Goal: Information Seeking & Learning: Learn about a topic

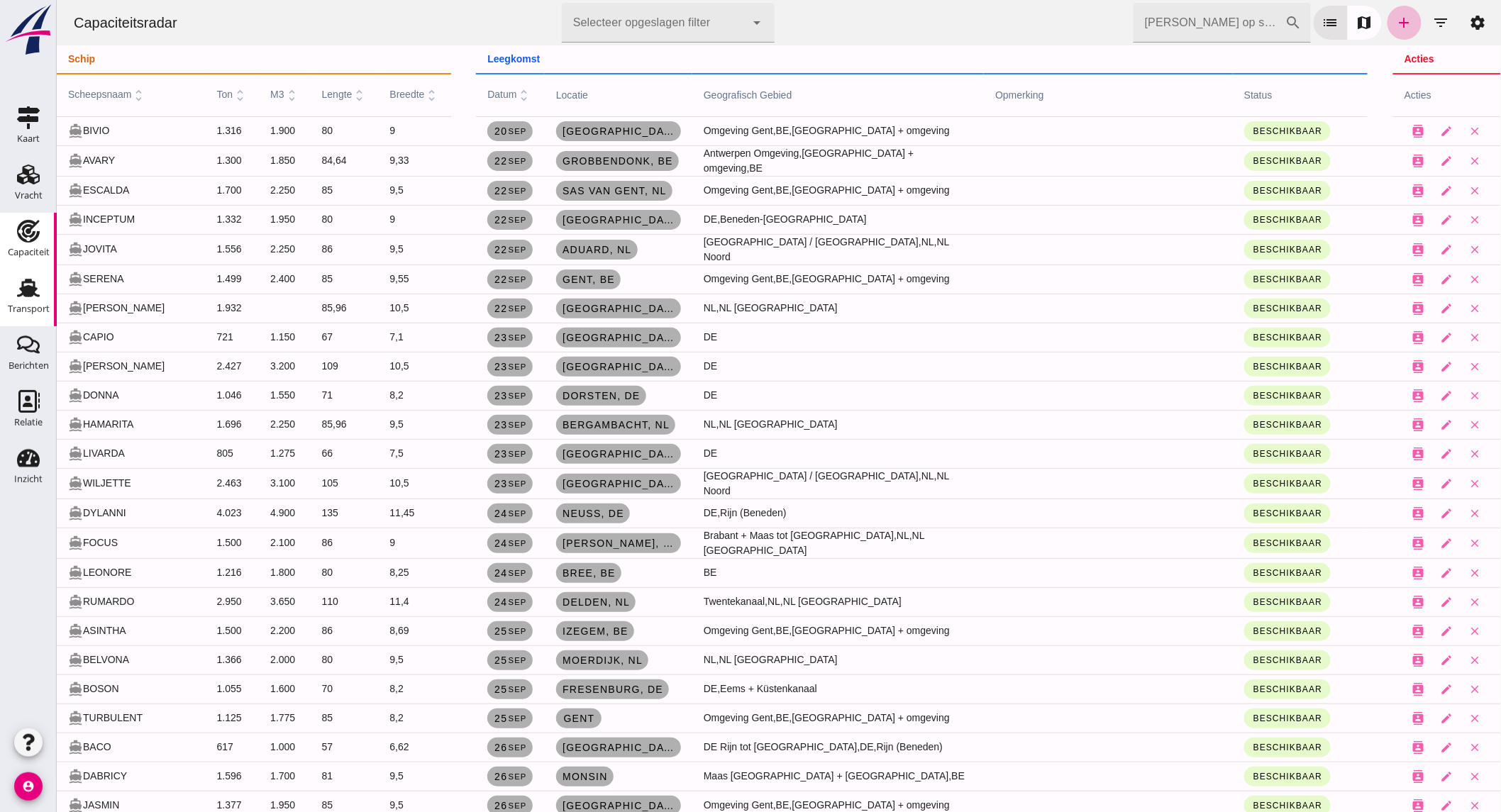
click at [21, 297] on icon "Transport" at bounding box center [28, 288] width 23 height 23
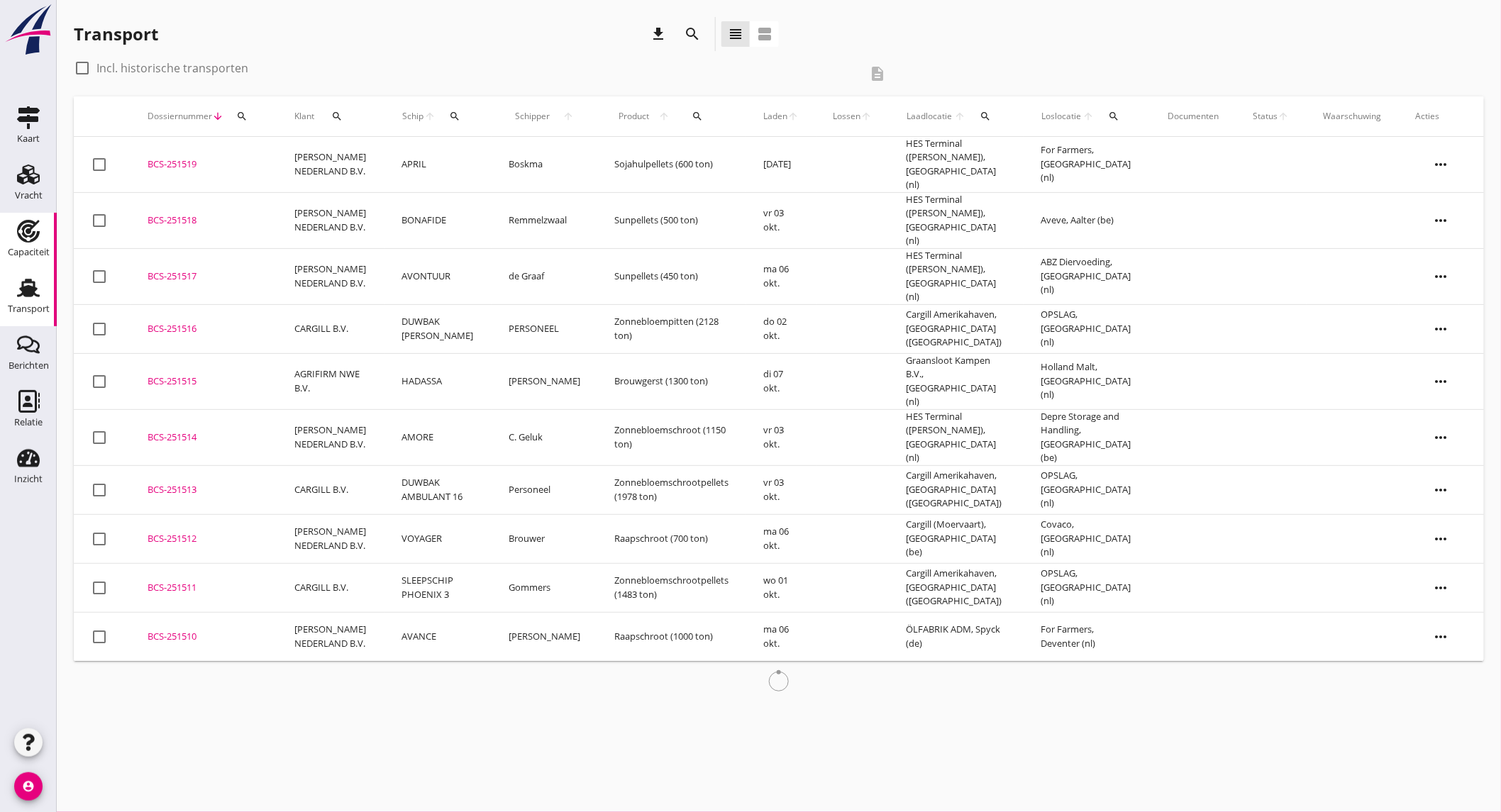
click at [34, 241] on icon "Capaciteit" at bounding box center [28, 231] width 23 height 23
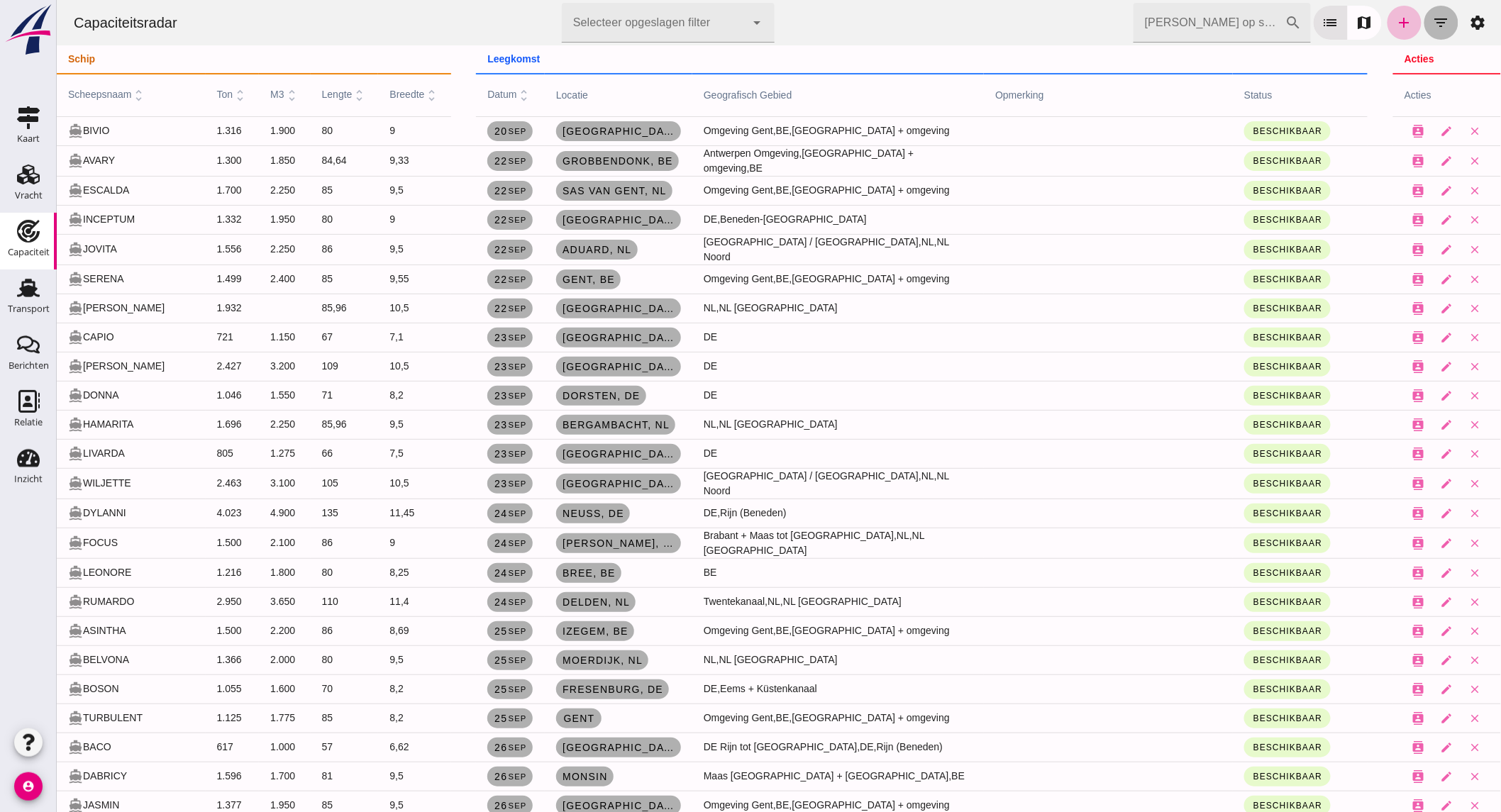
click at [1432, 22] on icon "filter_list" at bounding box center [1440, 22] width 17 height 17
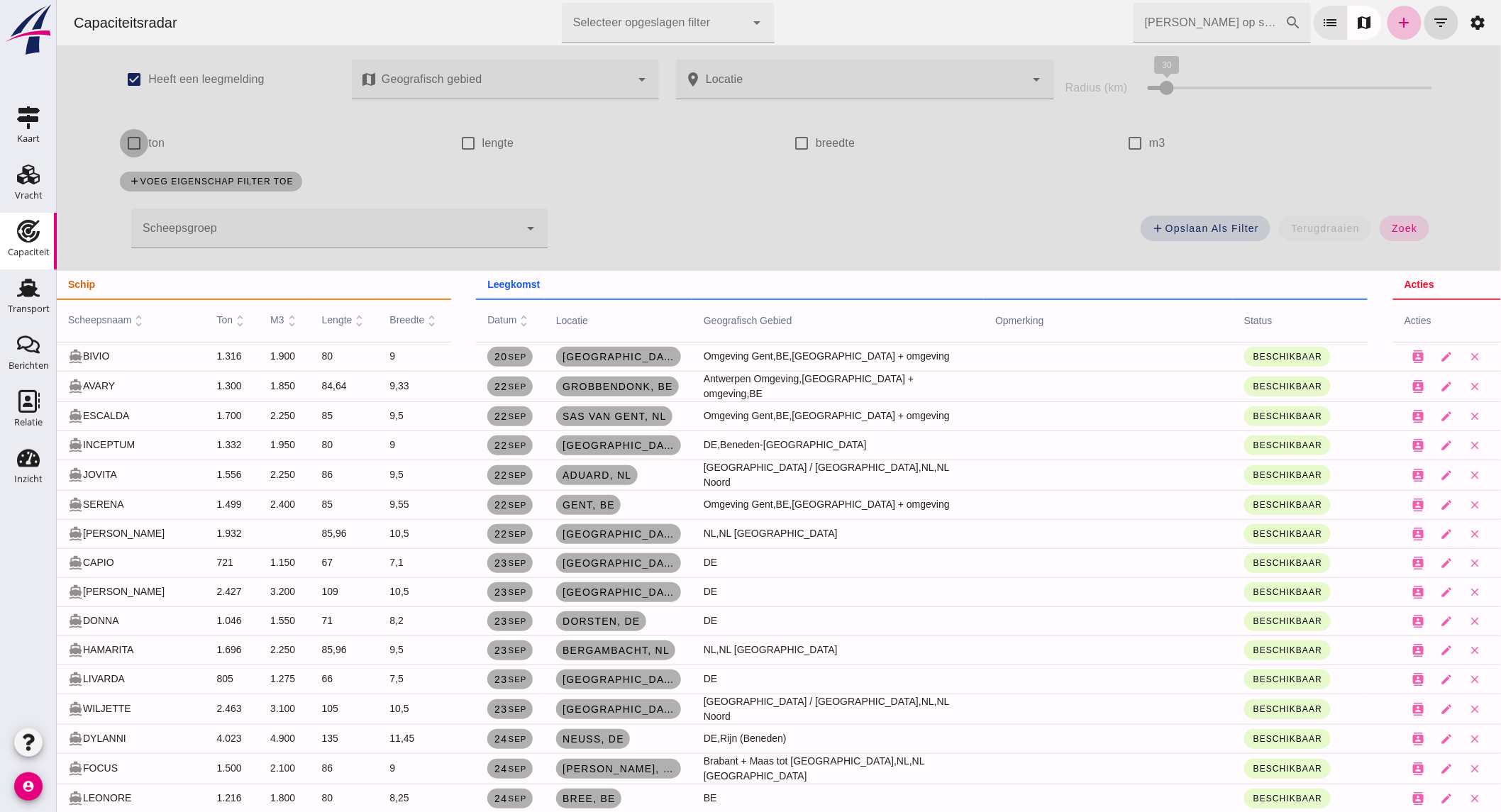
click at [124, 144] on input "ton" at bounding box center [133, 143] width 29 height 29
checkbox input "true"
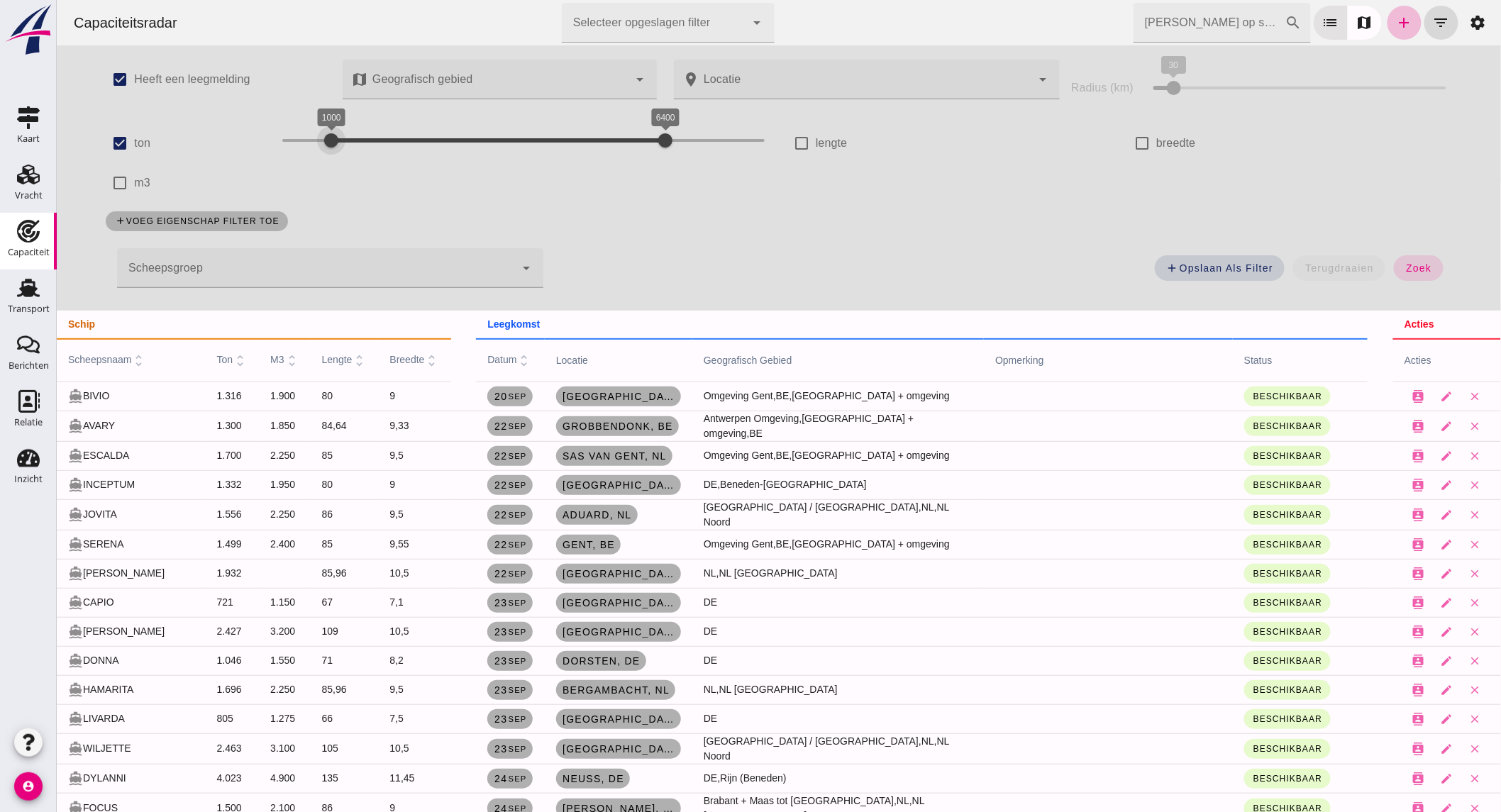
drag, startPoint x: 315, startPoint y: 139, endPoint x: 324, endPoint y: 139, distance: 9.0
click at [324, 139] on div "1000 6400 1000 6400" at bounding box center [523, 140] width 483 height 23
drag, startPoint x: 669, startPoint y: 141, endPoint x: 511, endPoint y: 146, distance: 158.1
click at [381, 136] on div at bounding box center [380, 140] width 29 height 29
click at [1404, 272] on span "zoek" at bounding box center [1418, 267] width 26 height 11
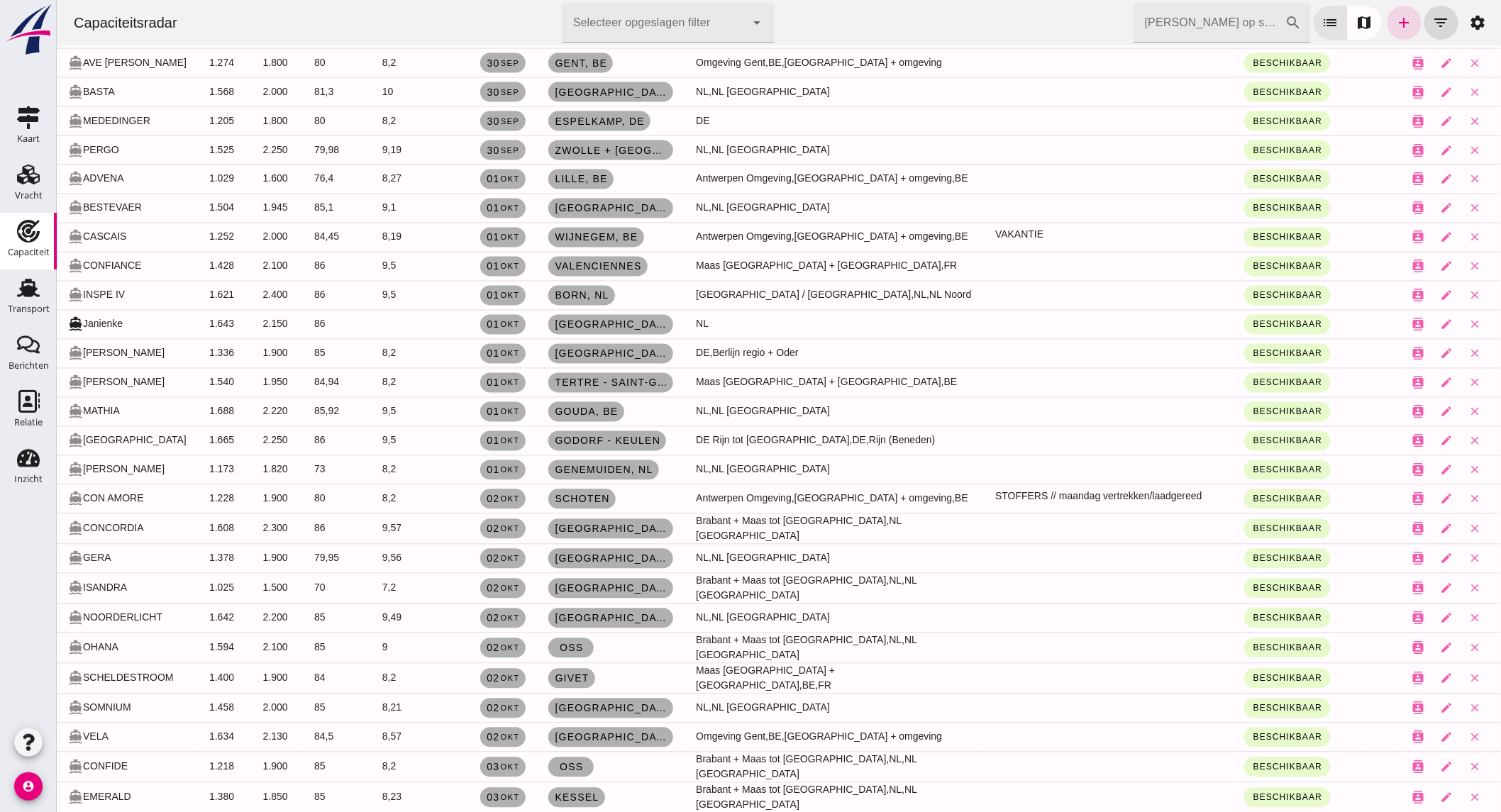
scroll to position [1182, 0]
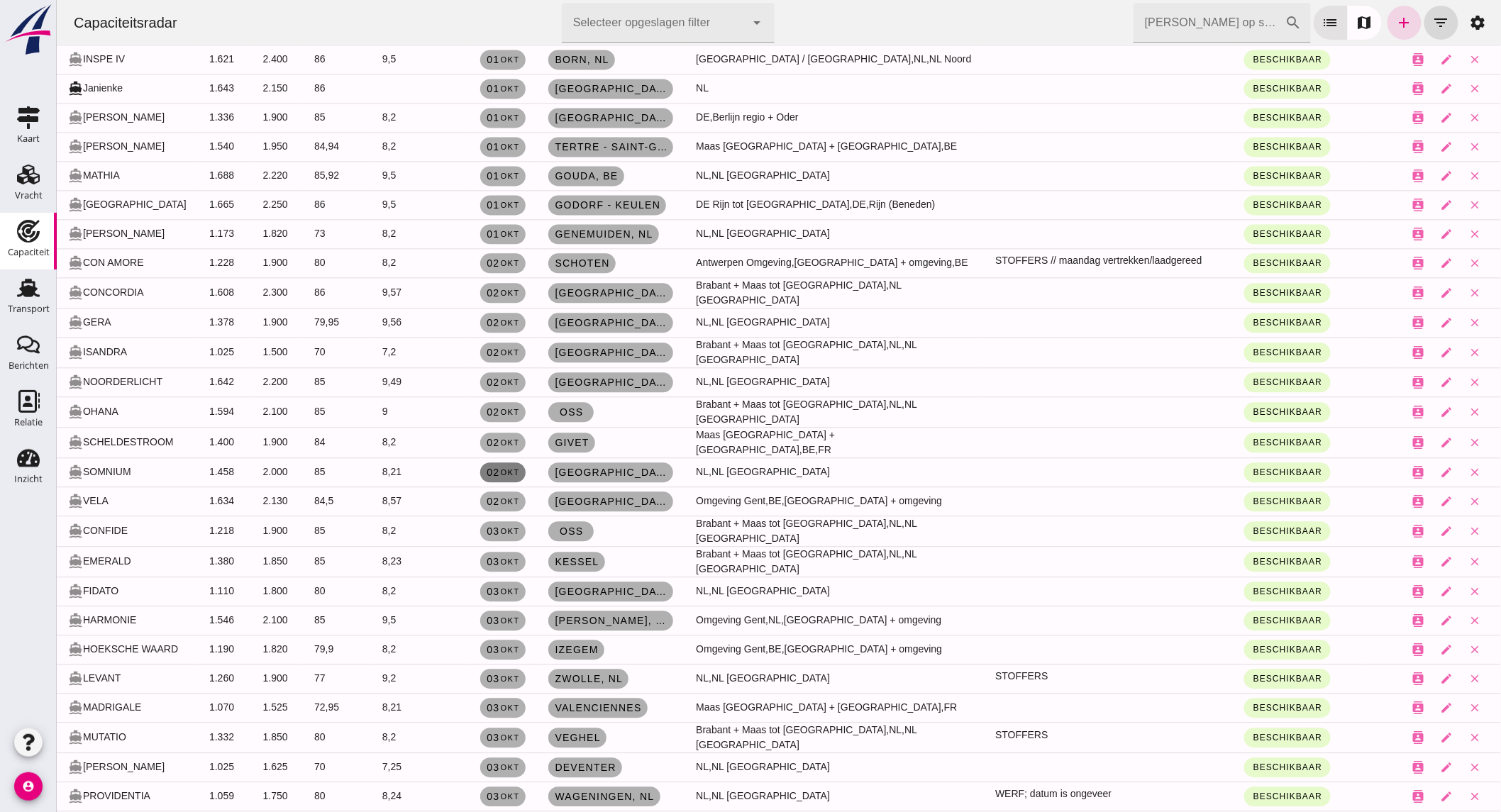
click at [518, 468] on small "okt" at bounding box center [508, 472] width 20 height 9
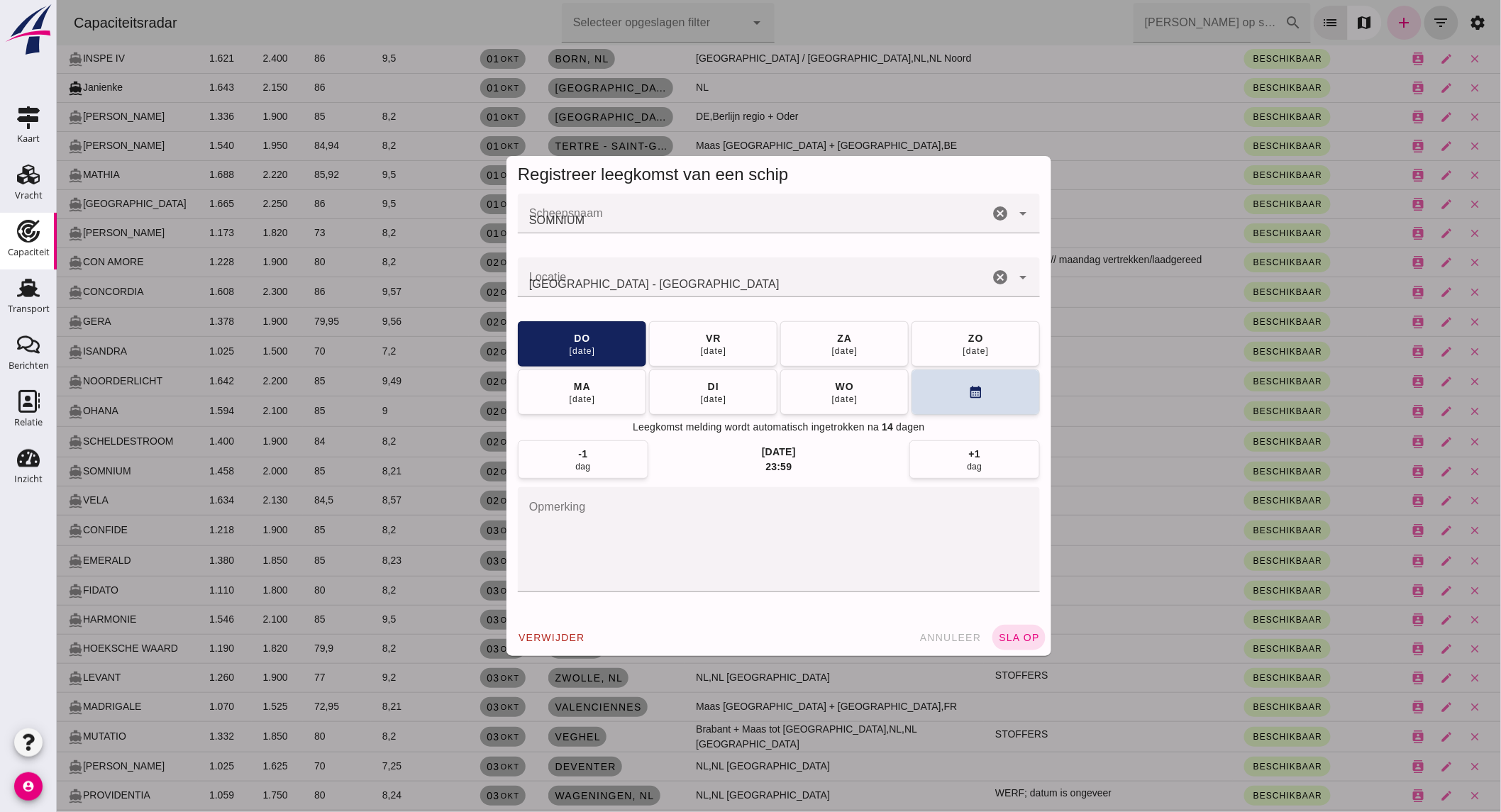
scroll to position [0, 0]
click at [997, 271] on icon "cancel" at bounding box center [999, 277] width 17 height 17
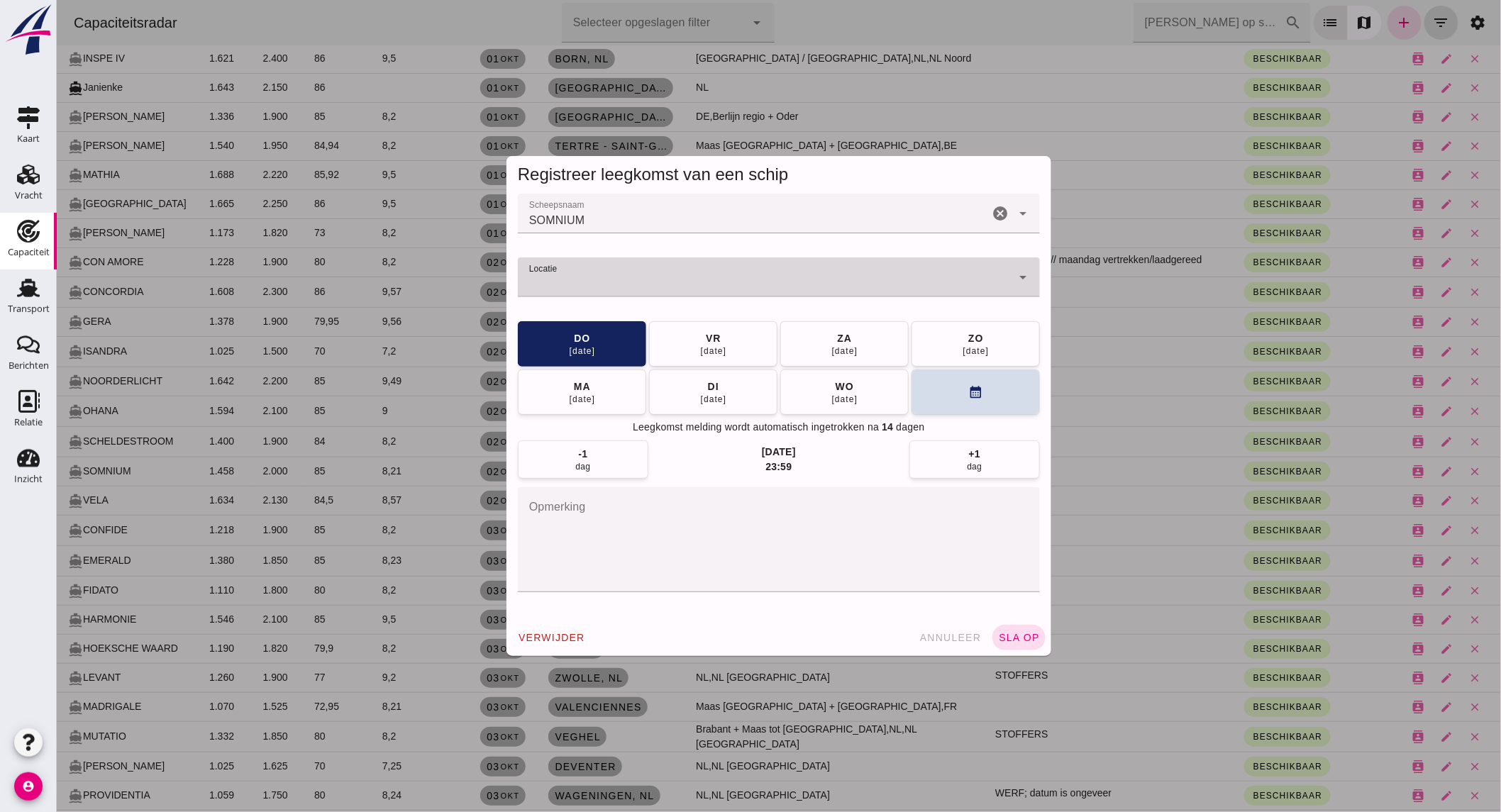
click at [833, 278] on input "Locatie" at bounding box center [764, 284] width 493 height 17
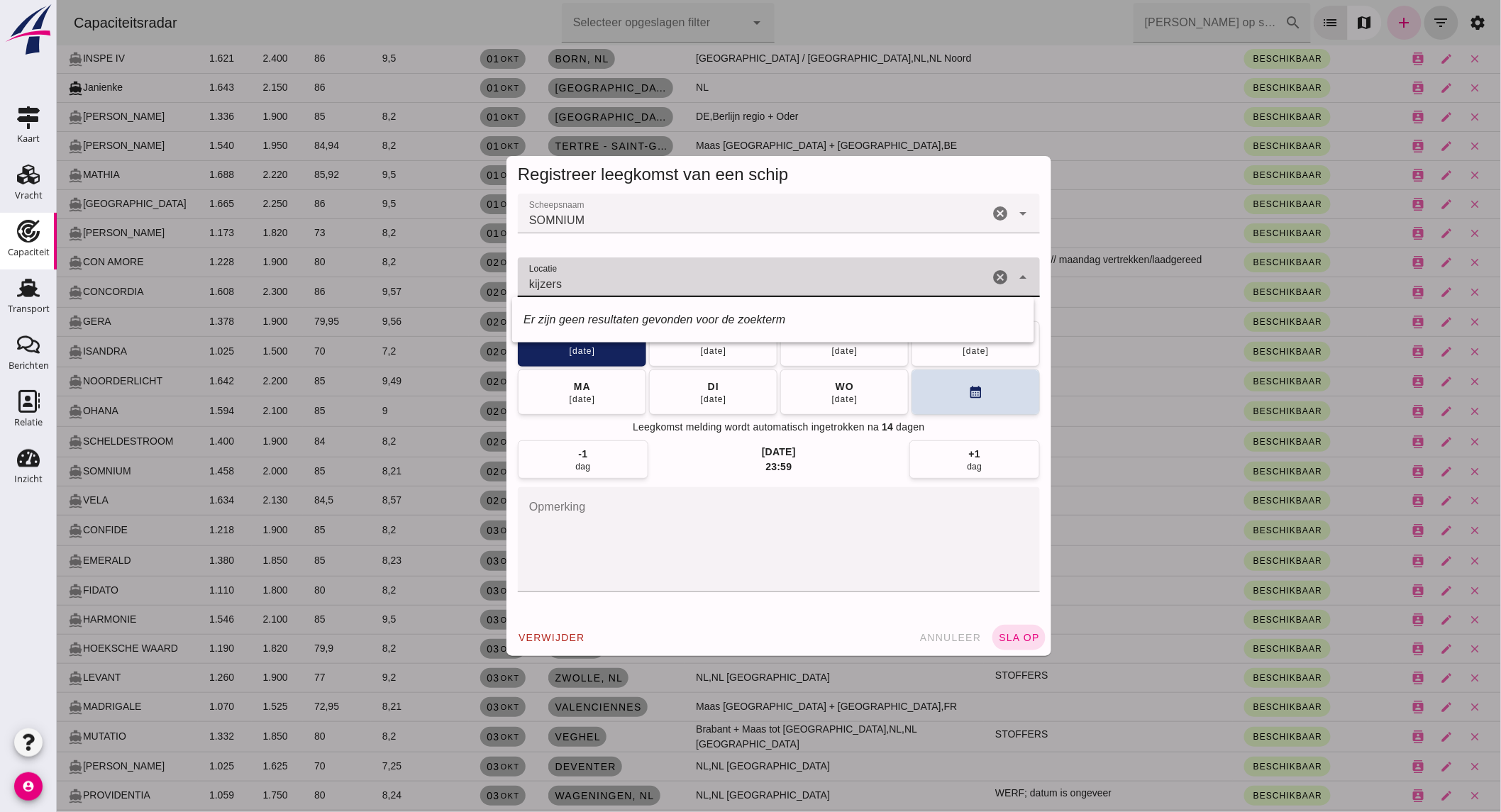
type input "kijzers"
click at [619, 305] on div "place Raamsdonksveer Nederland" at bounding box center [772, 320] width 522 height 34
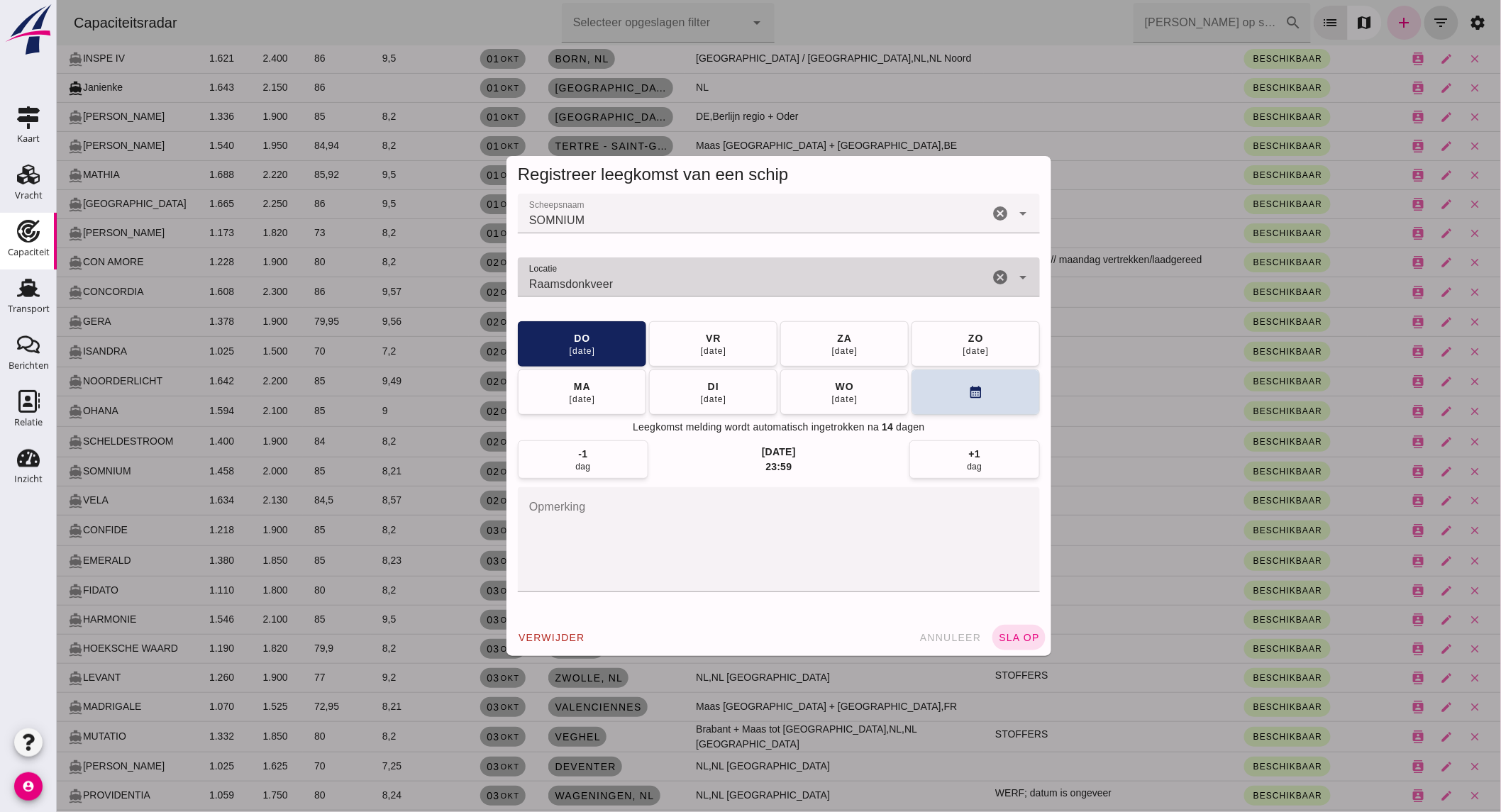
type input "Raamsdonkveer"
click at [606, 387] on button "[DATE]" at bounding box center [581, 392] width 128 height 45
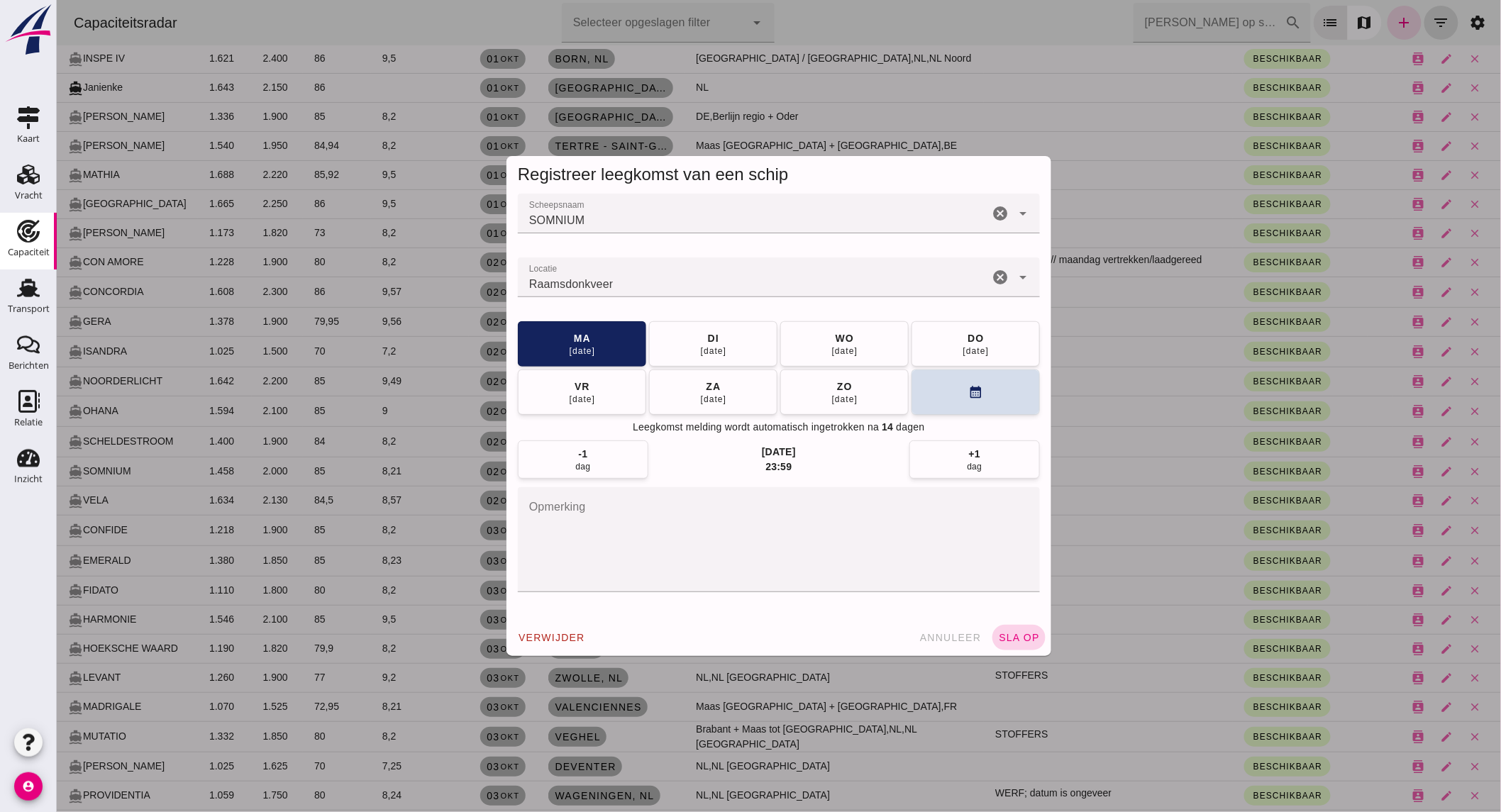
click at [1016, 646] on button "sla op" at bounding box center [1018, 637] width 53 height 26
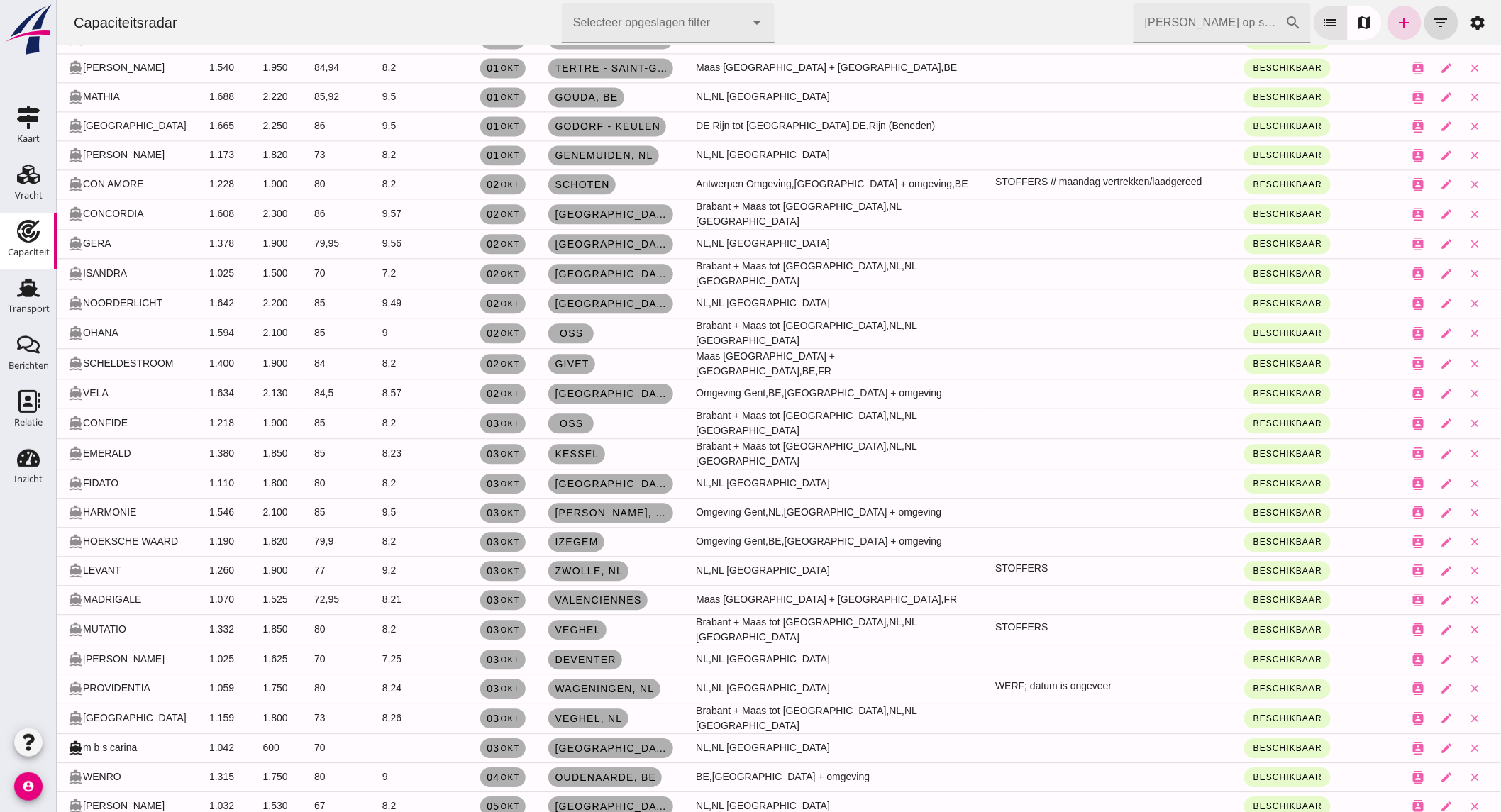
scroll to position [1418, 0]
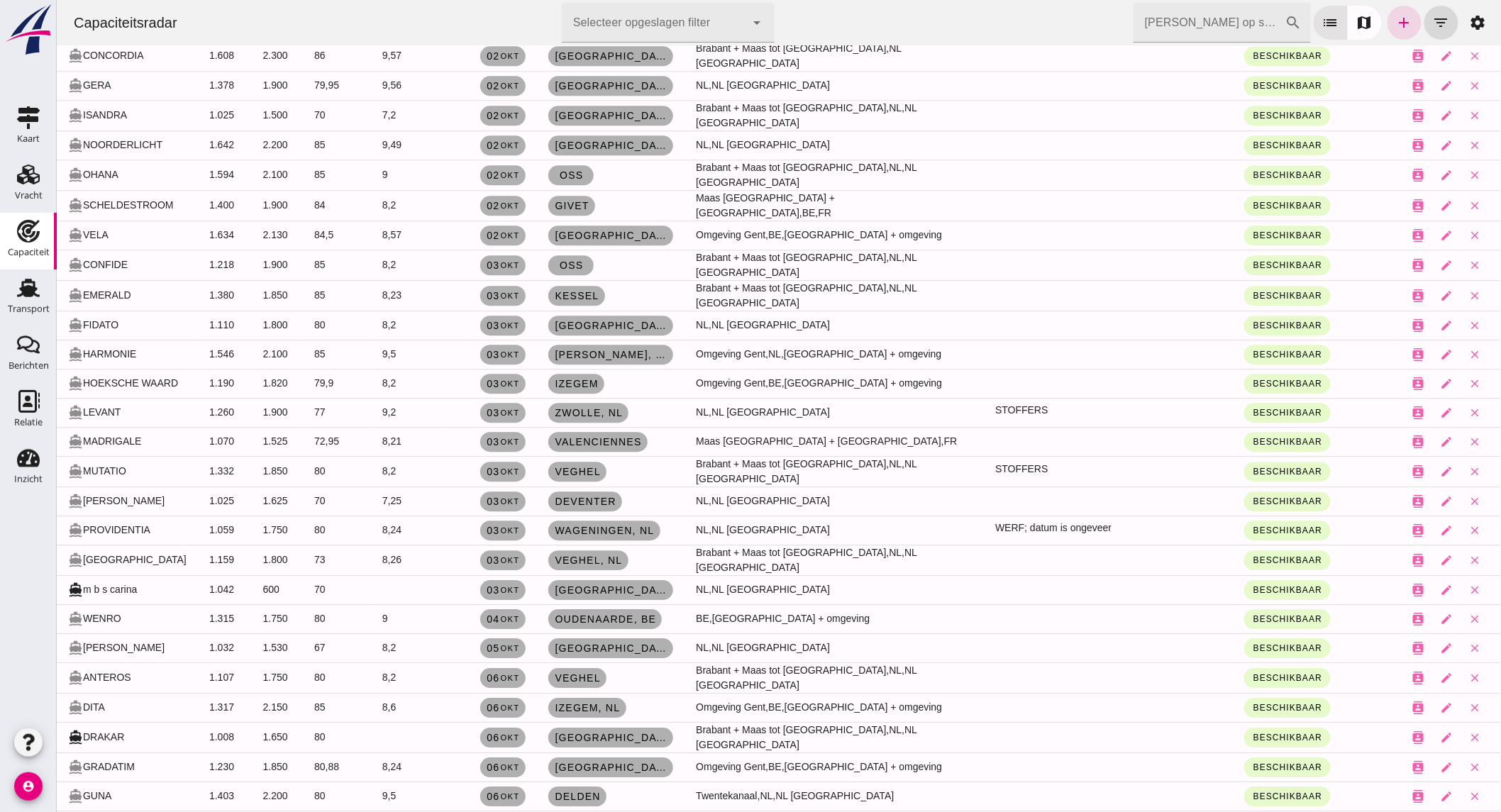
click at [1216, 19] on input "[PERSON_NAME] op scheepsnaam" at bounding box center [1208, 23] width 152 height 40
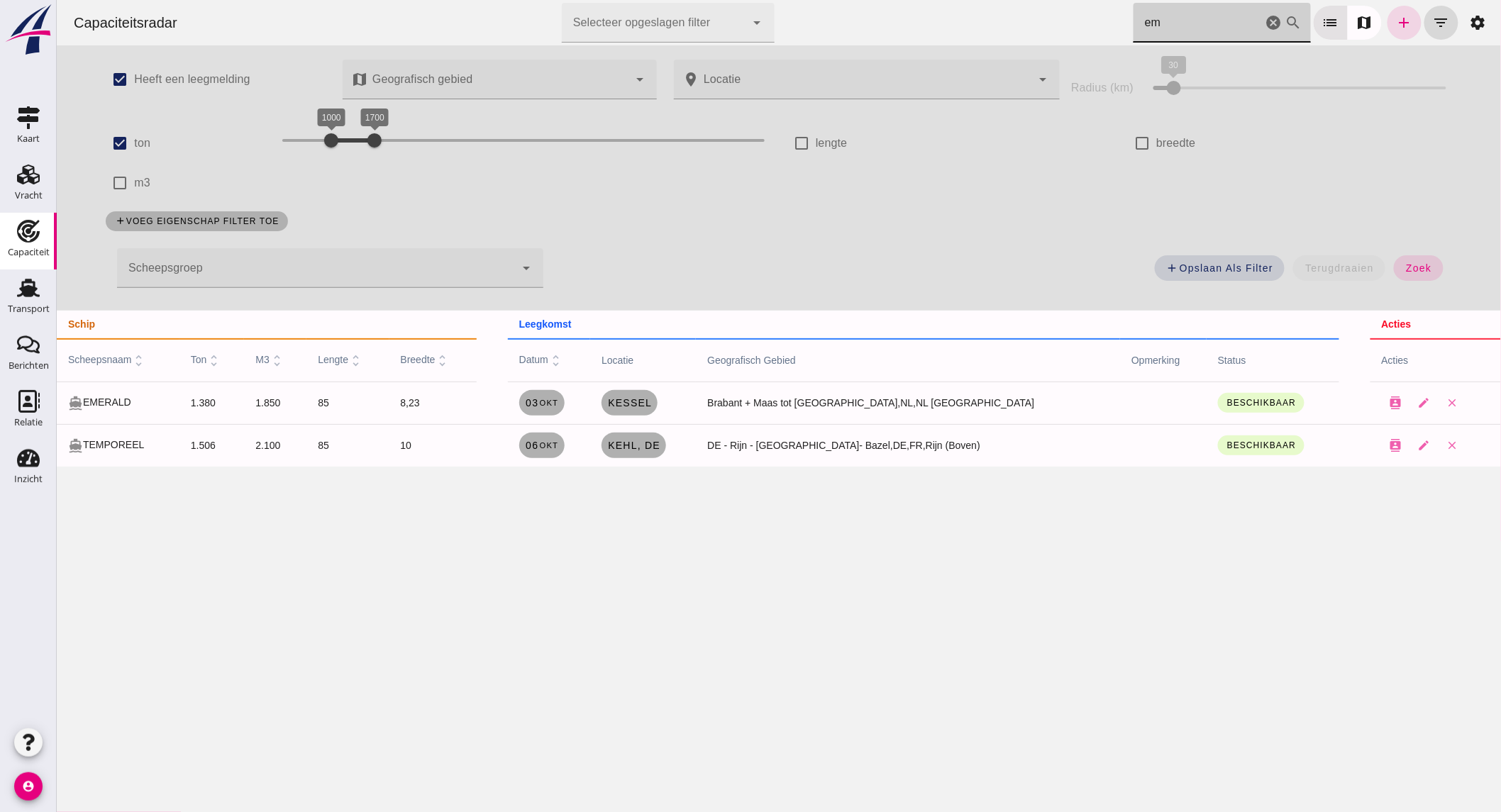
scroll to position [0, 0]
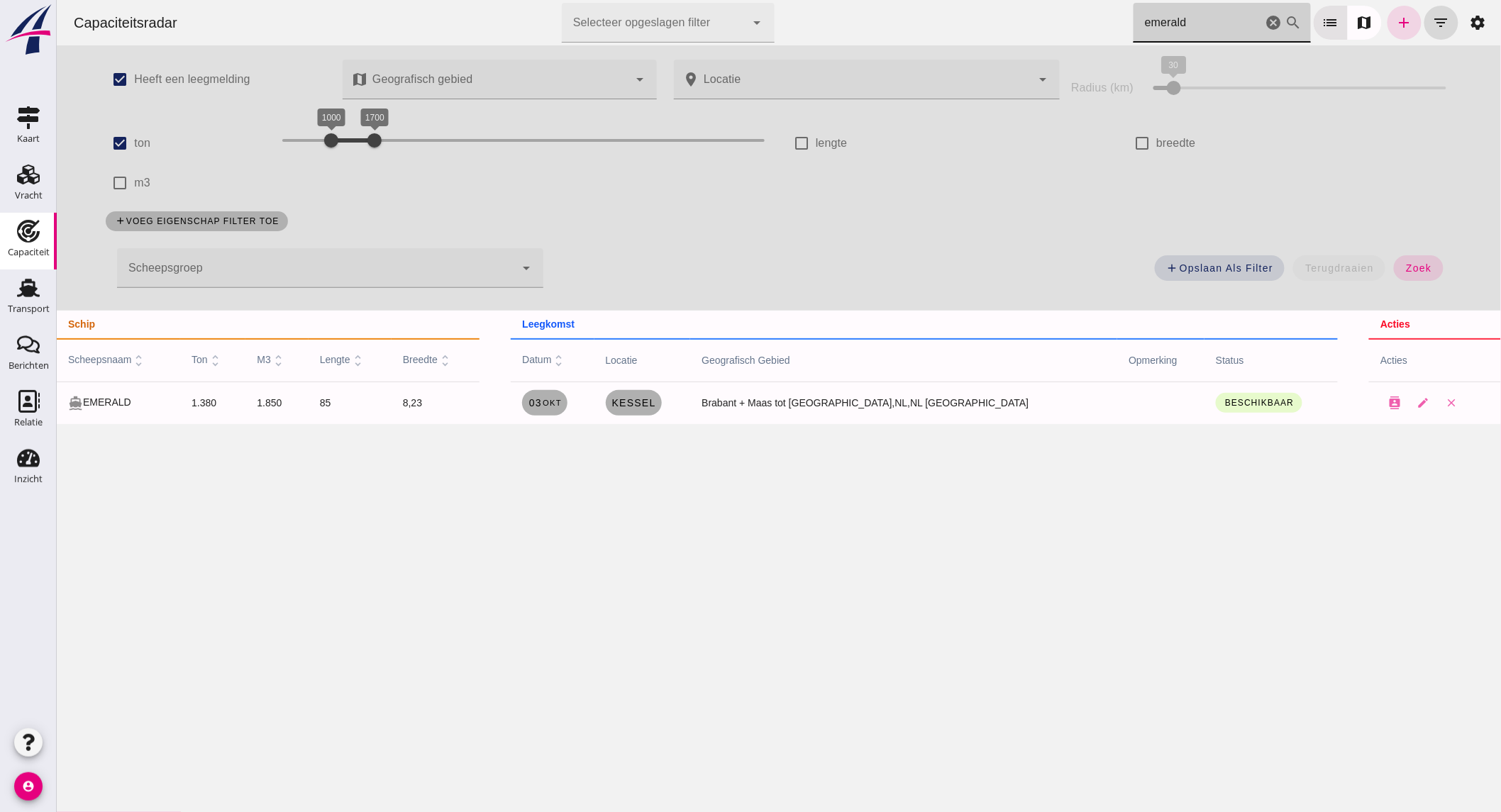
type input "emerald"
drag, startPoint x: 1259, startPoint y: 18, endPoint x: 978, endPoint y: 30, distance: 281.3
click at [1265, 18] on icon "cancel" at bounding box center [1273, 22] width 17 height 17
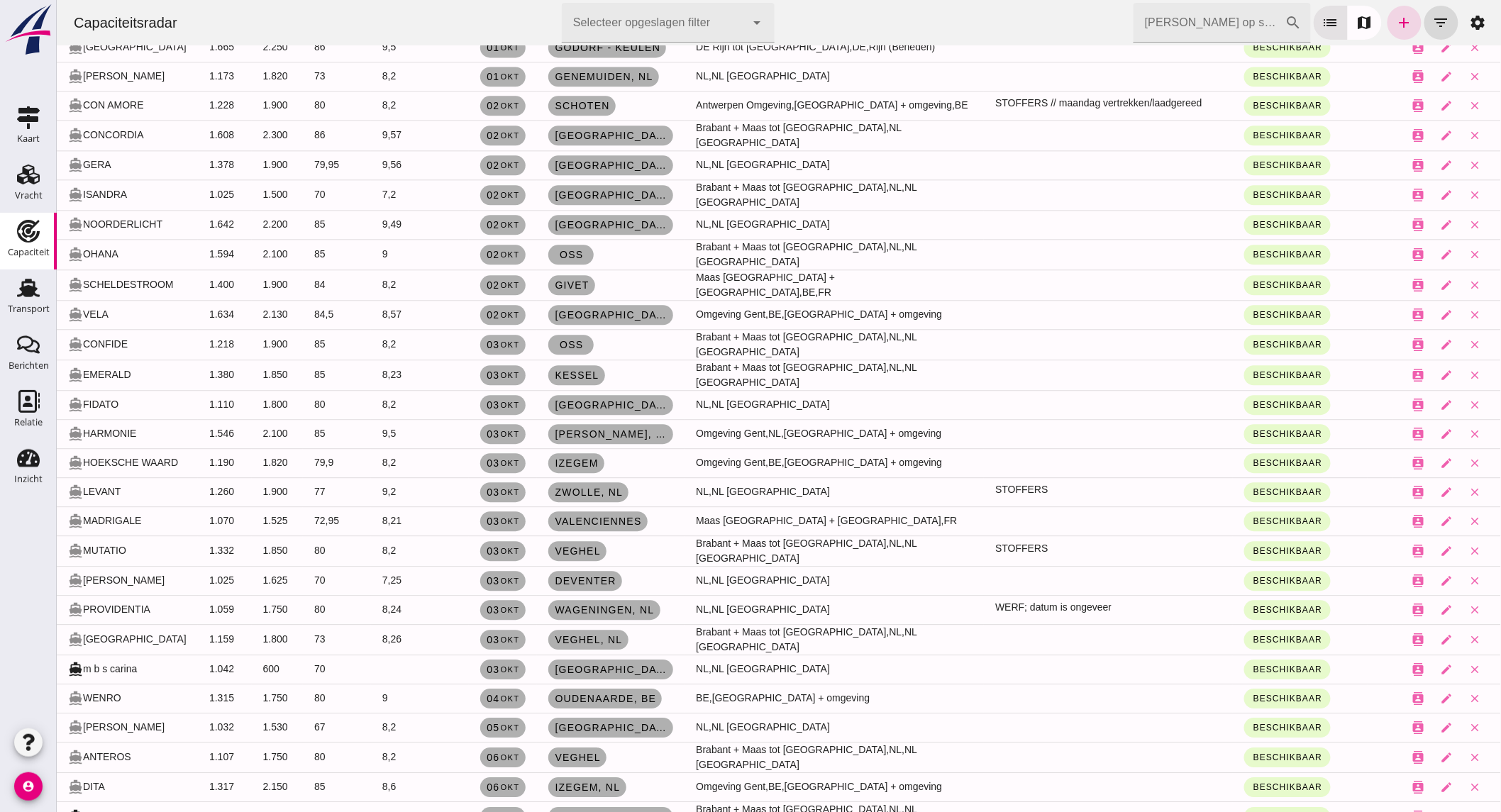
scroll to position [1418, 0]
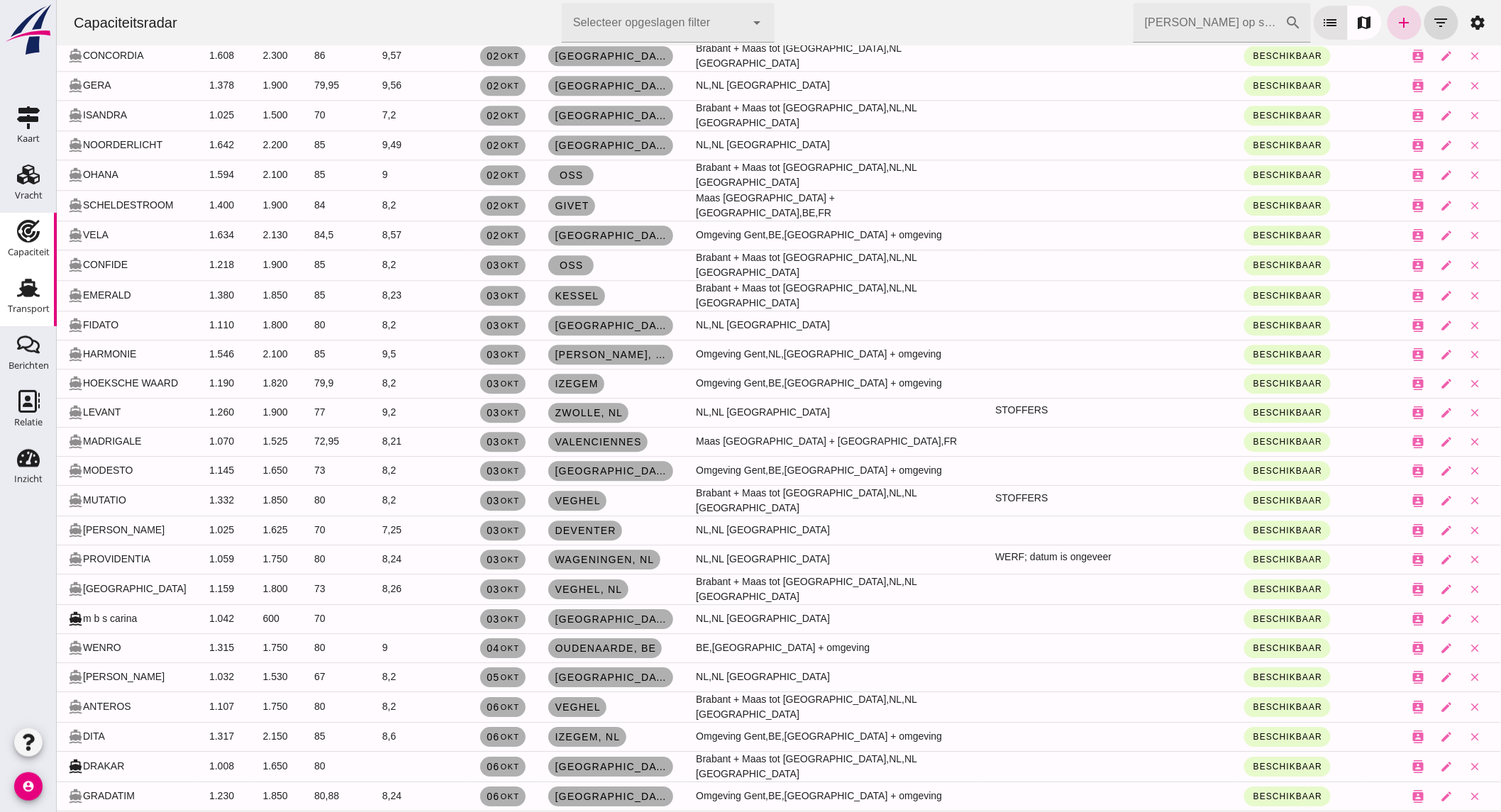
click at [12, 284] on div "Transport" at bounding box center [28, 288] width 34 height 23
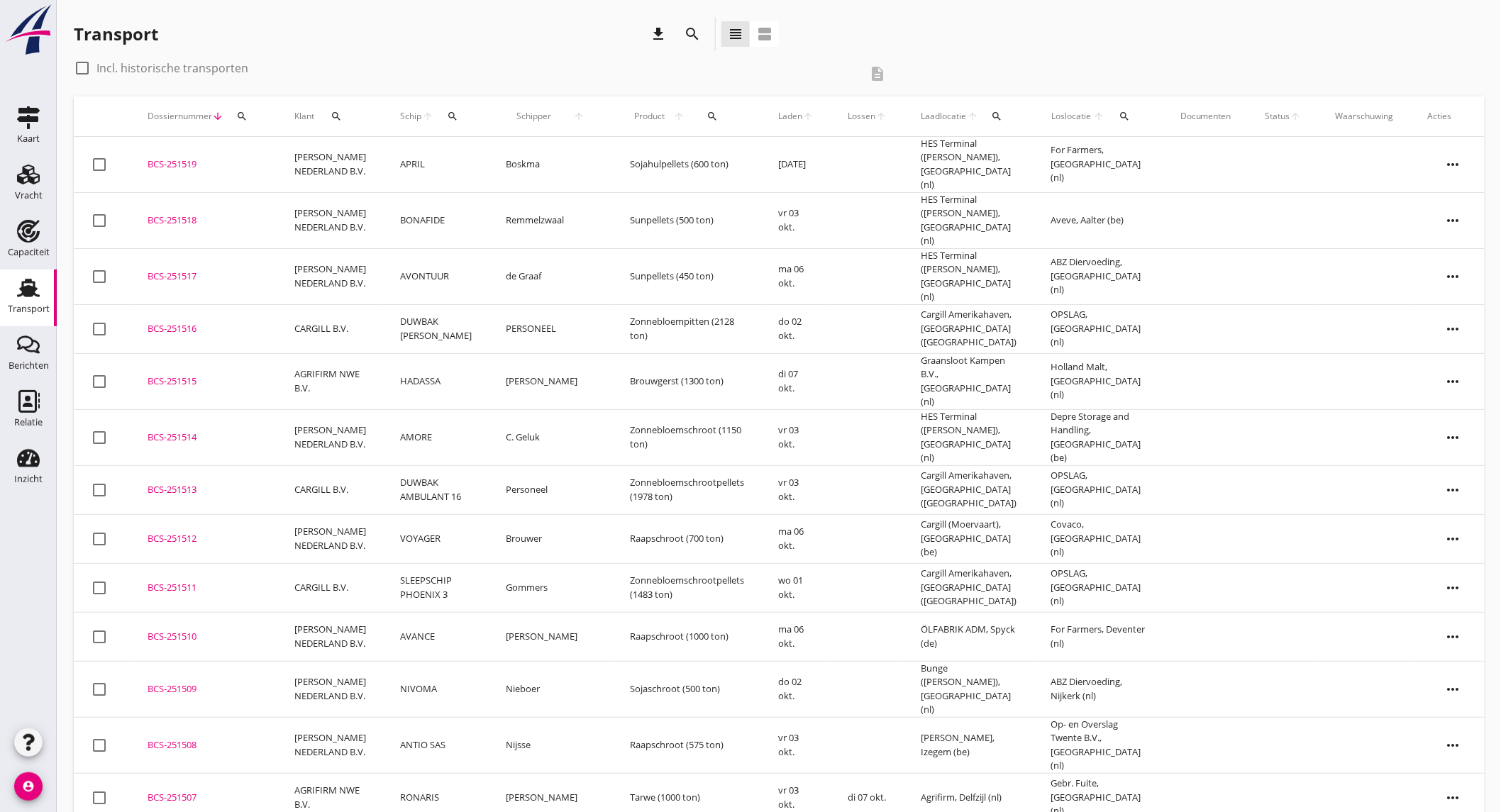
click at [407, 409] on td "AMORE" at bounding box center [436, 437] width 105 height 56
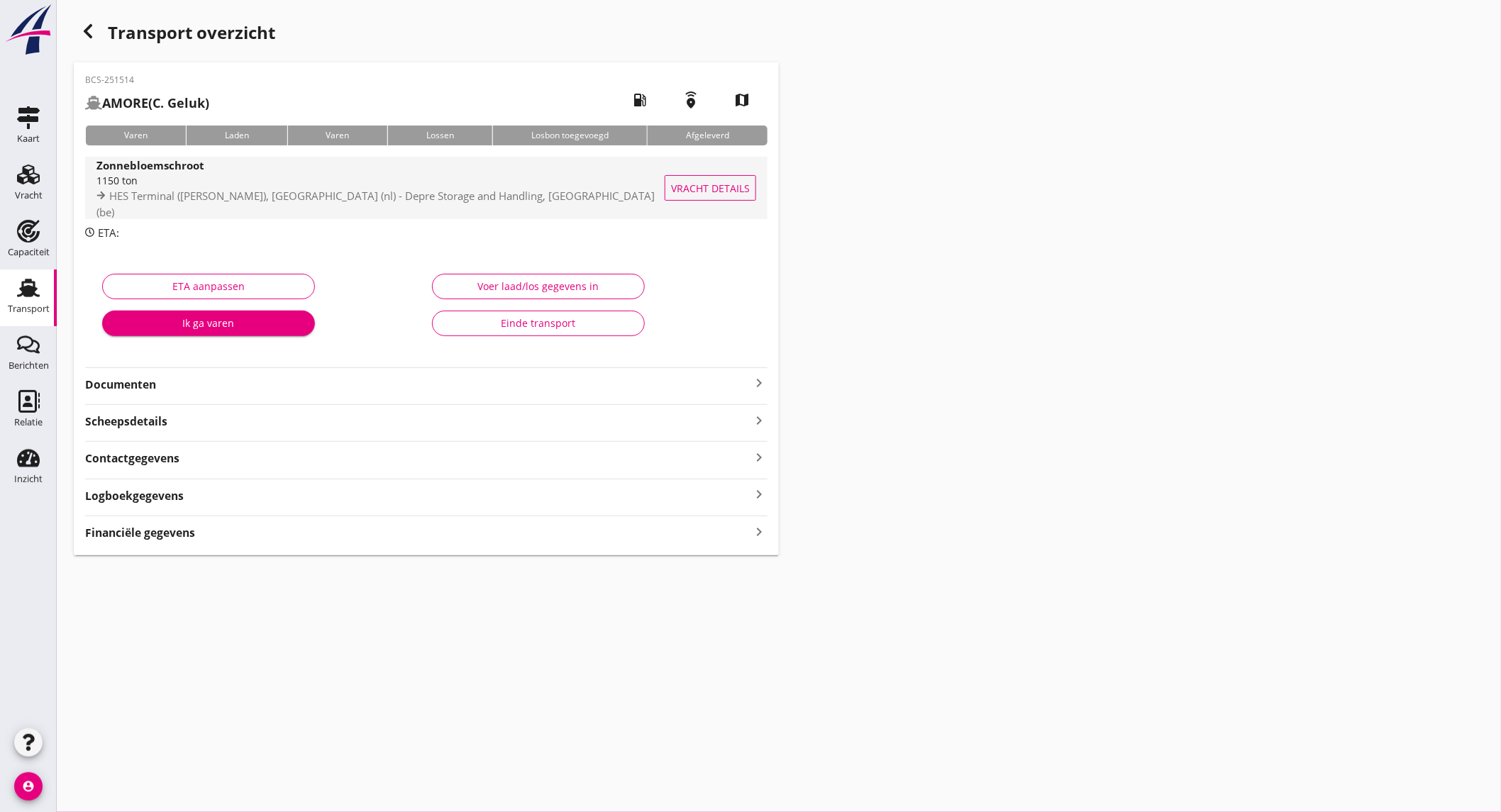
click at [214, 201] on span "HES Terminal ([PERSON_NAME]), [GEOGRAPHIC_DATA] (nl) - Depre Storage and Handli…" at bounding box center [376, 204] width 558 height 31
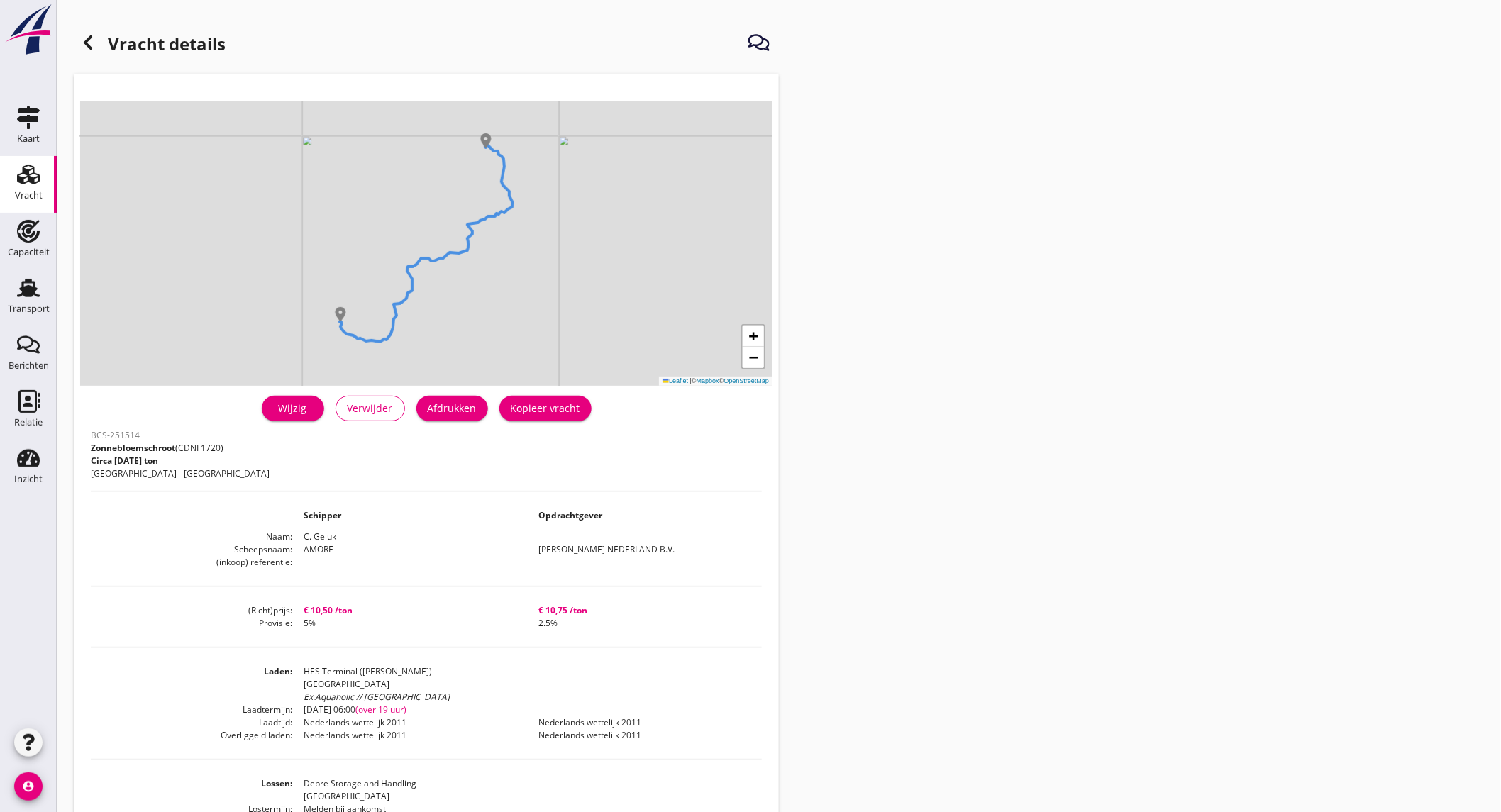
scroll to position [79, 0]
